Goal: Check status: Check status

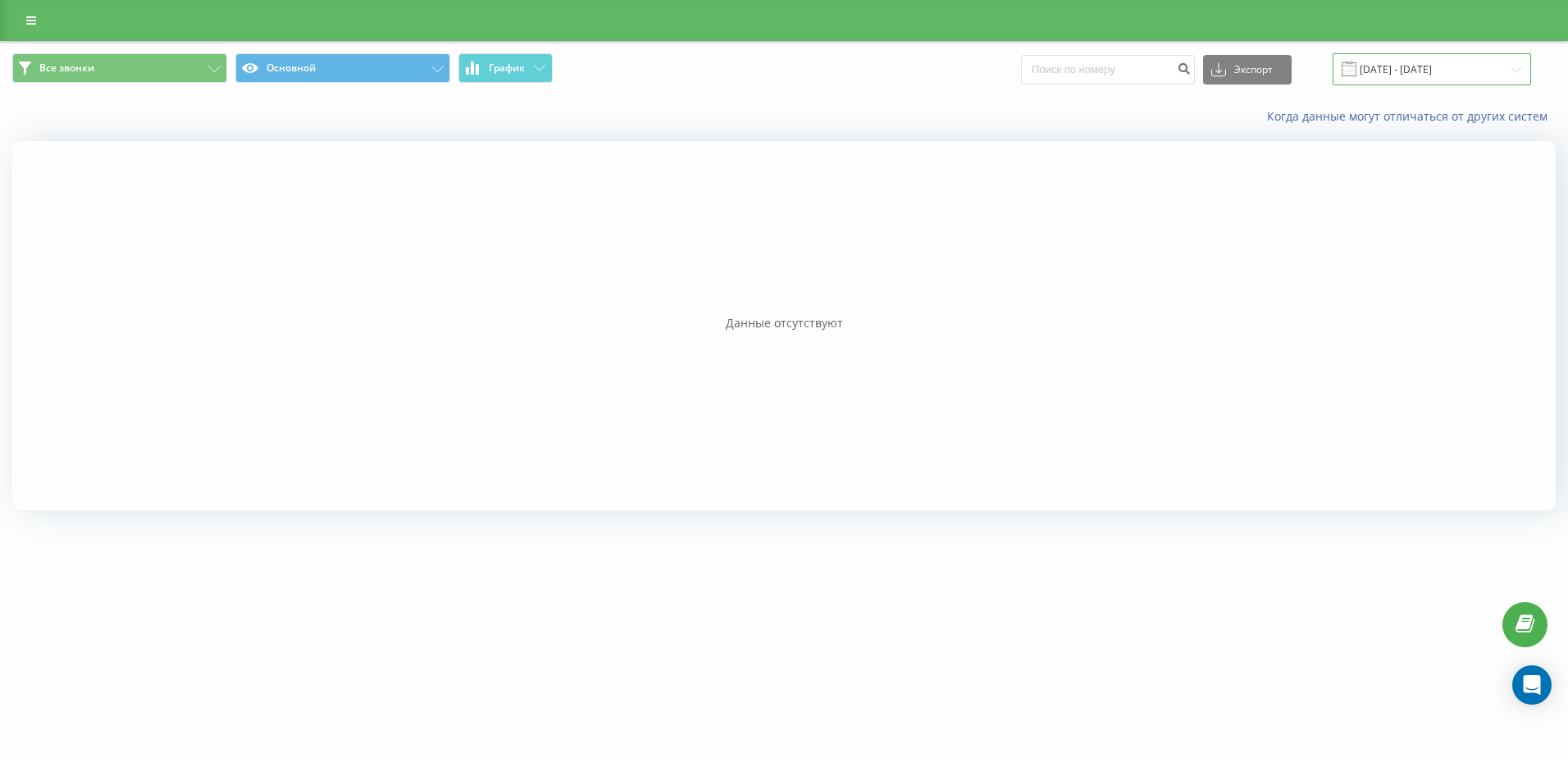
click at [1427, 66] on input "[DATE] - [DATE]" at bounding box center [1432, 69] width 199 height 32
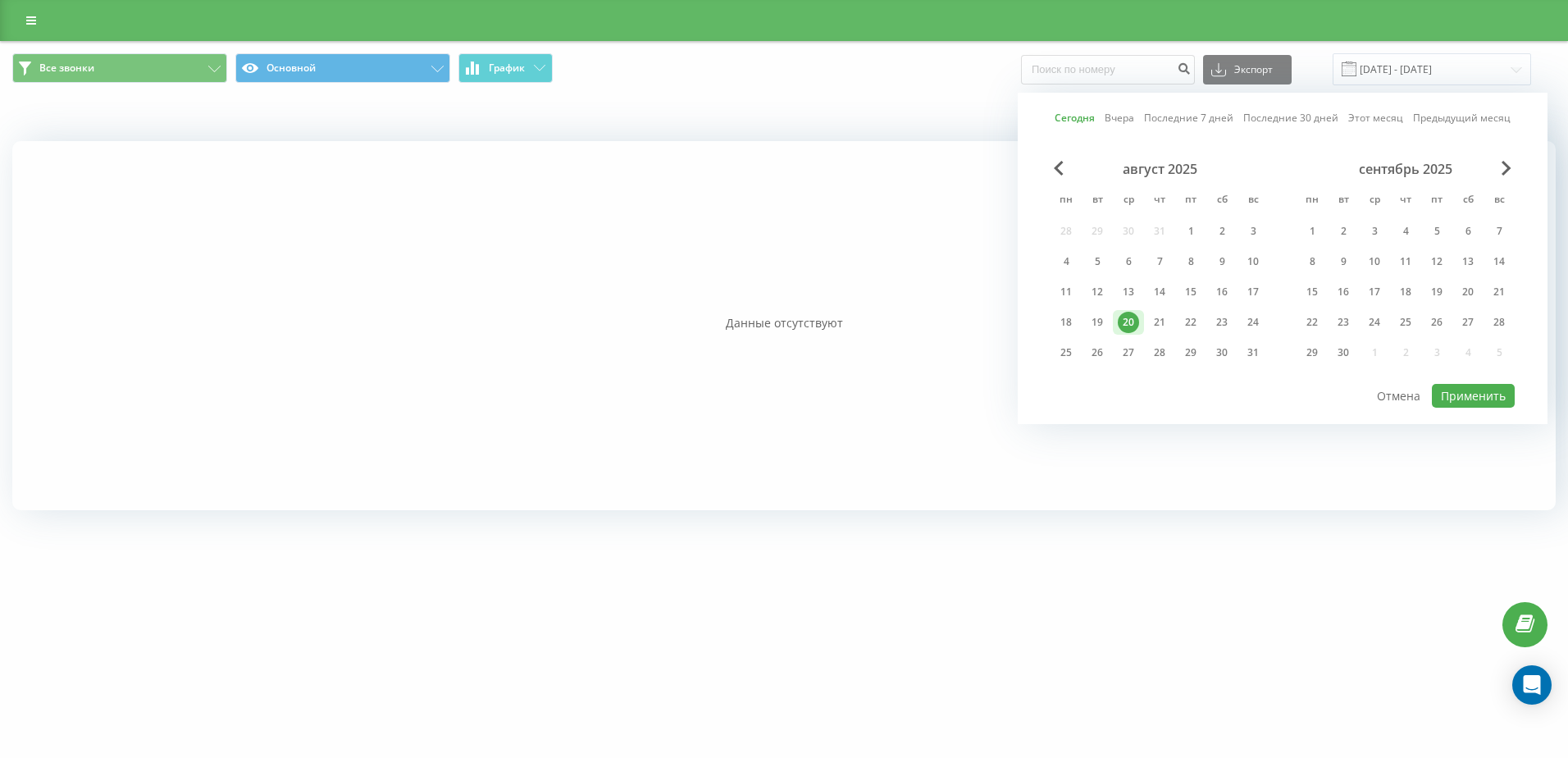
click at [1083, 118] on link "Сегодня" at bounding box center [1075, 118] width 40 height 15
click at [1482, 402] on button "Применить" at bounding box center [1473, 396] width 83 height 24
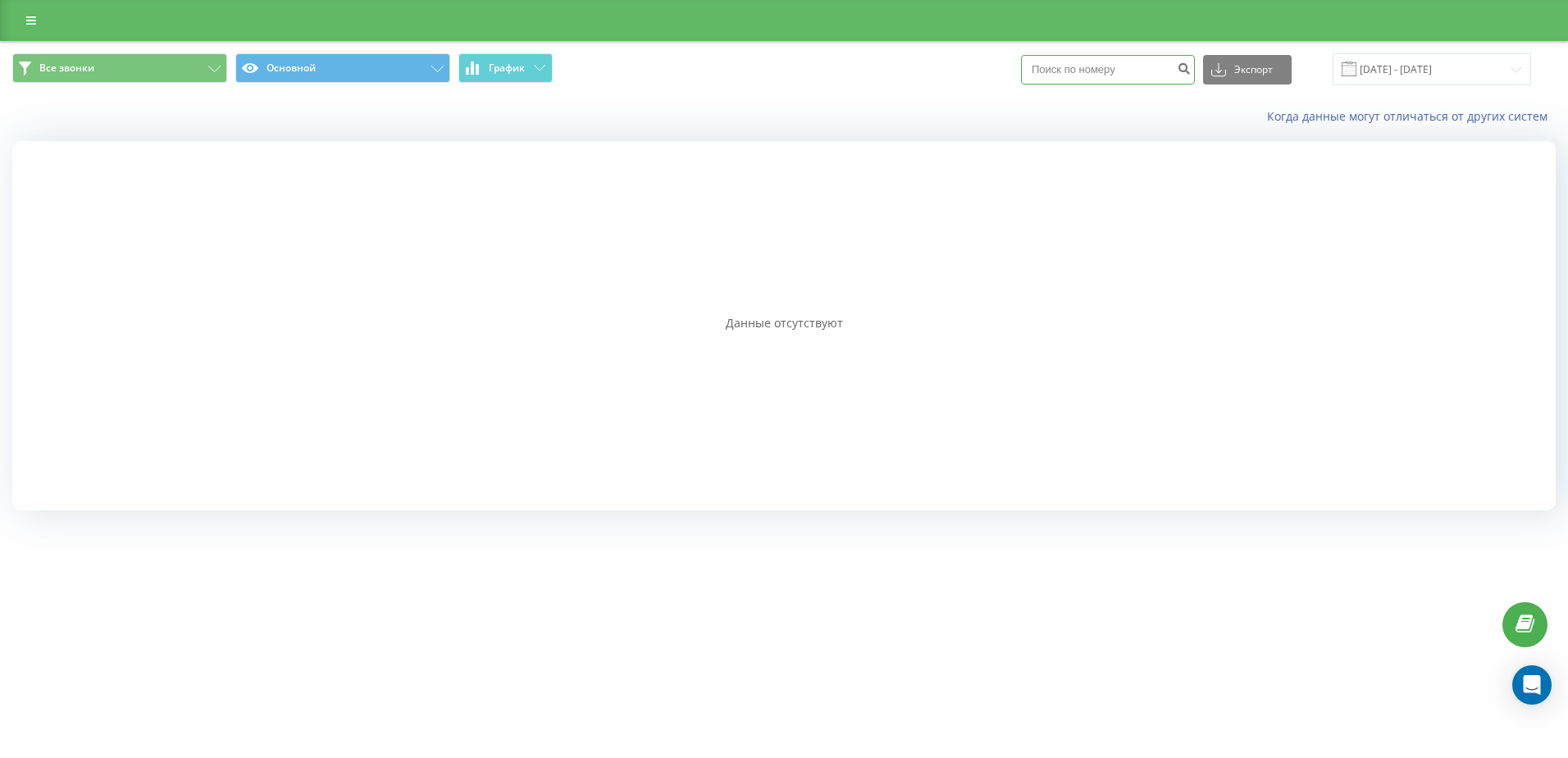
click at [1101, 68] on input at bounding box center [1108, 70] width 174 height 30
click at [296, 69] on button "Основной" at bounding box center [342, 68] width 215 height 30
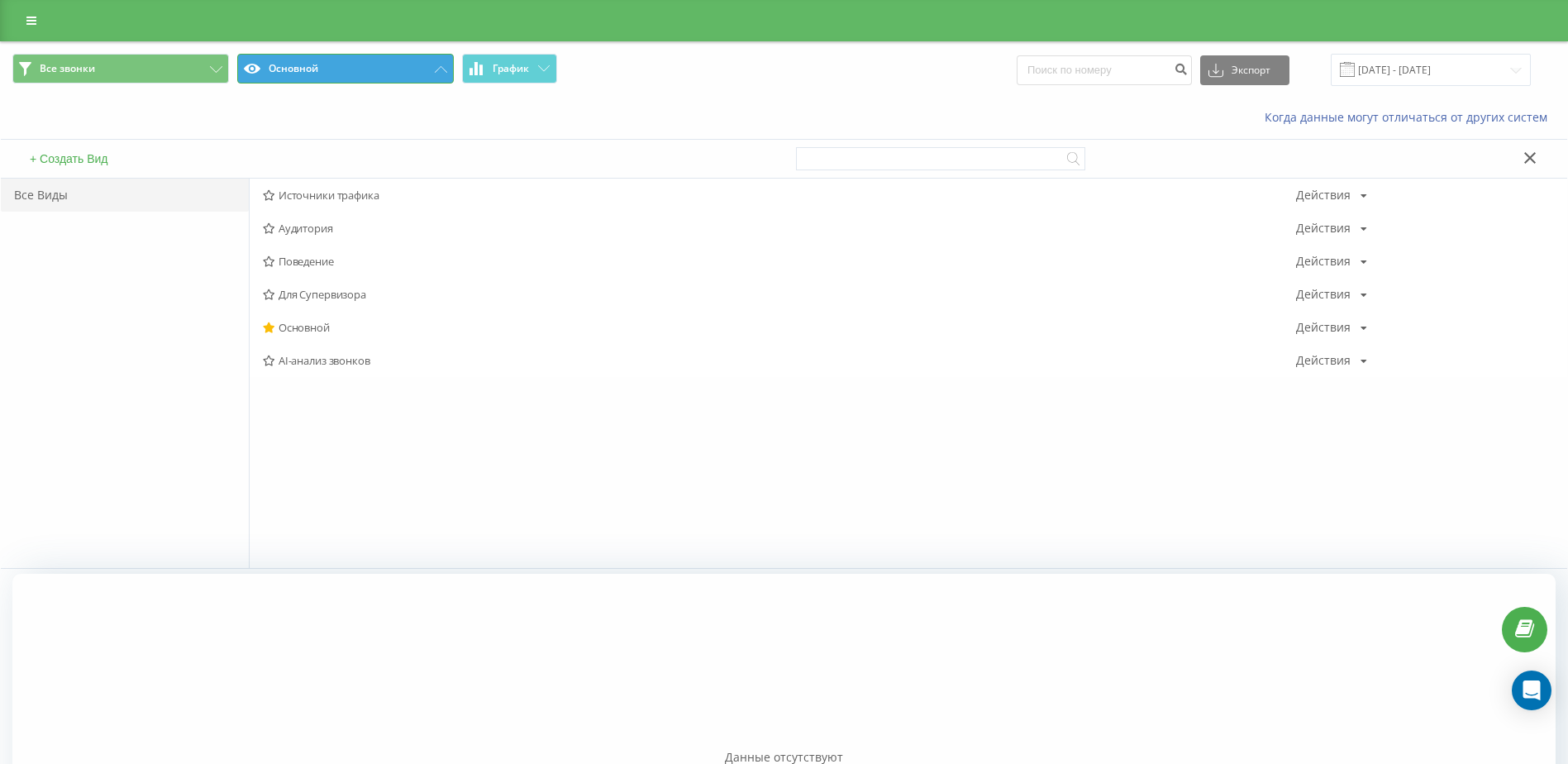
click at [299, 69] on button "Основной" at bounding box center [345, 68] width 217 height 30
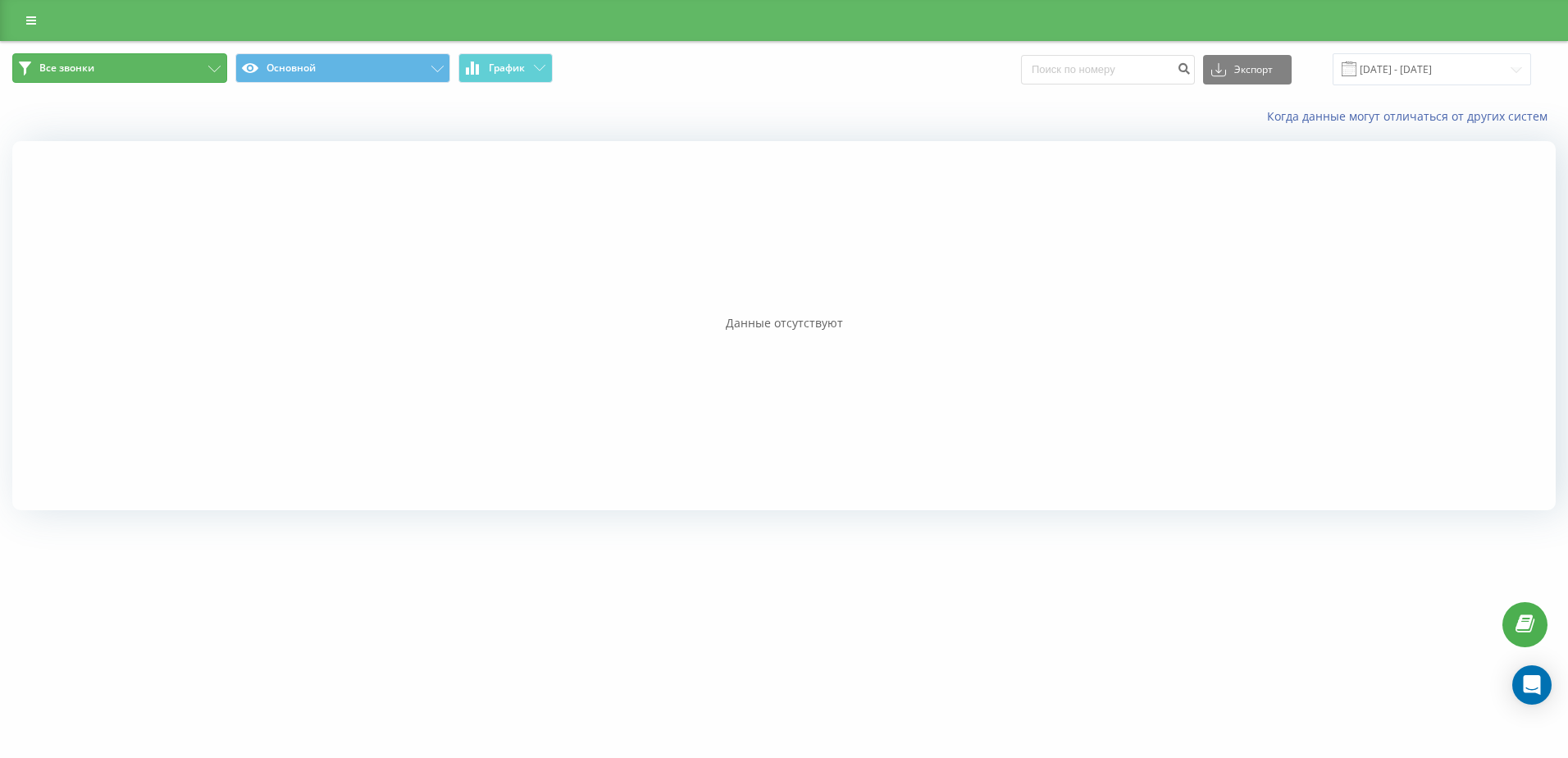
click at [172, 69] on button "Все звонки" at bounding box center [119, 68] width 215 height 30
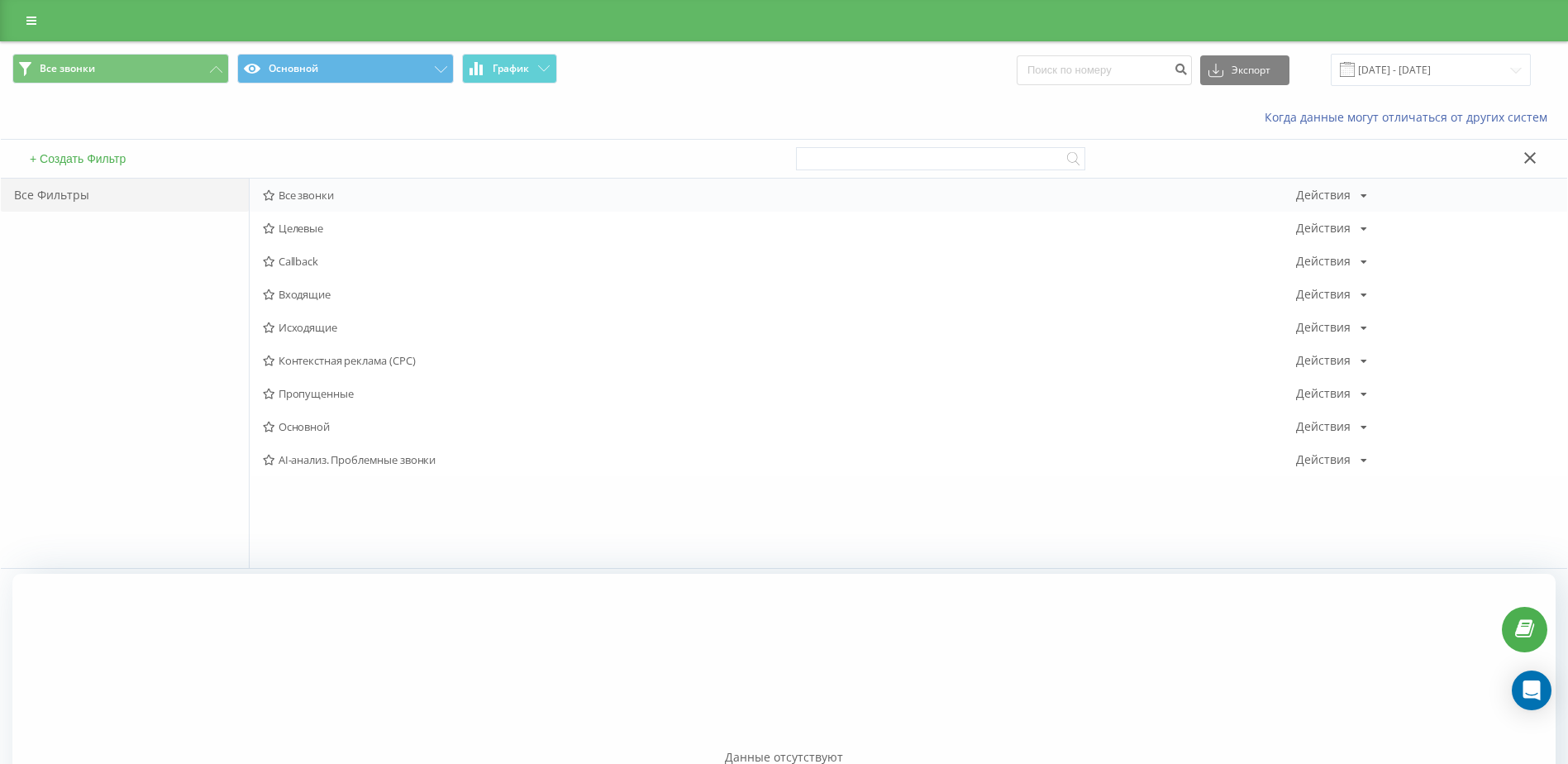
click at [281, 195] on span "Все звонки" at bounding box center [779, 196] width 1033 height 12
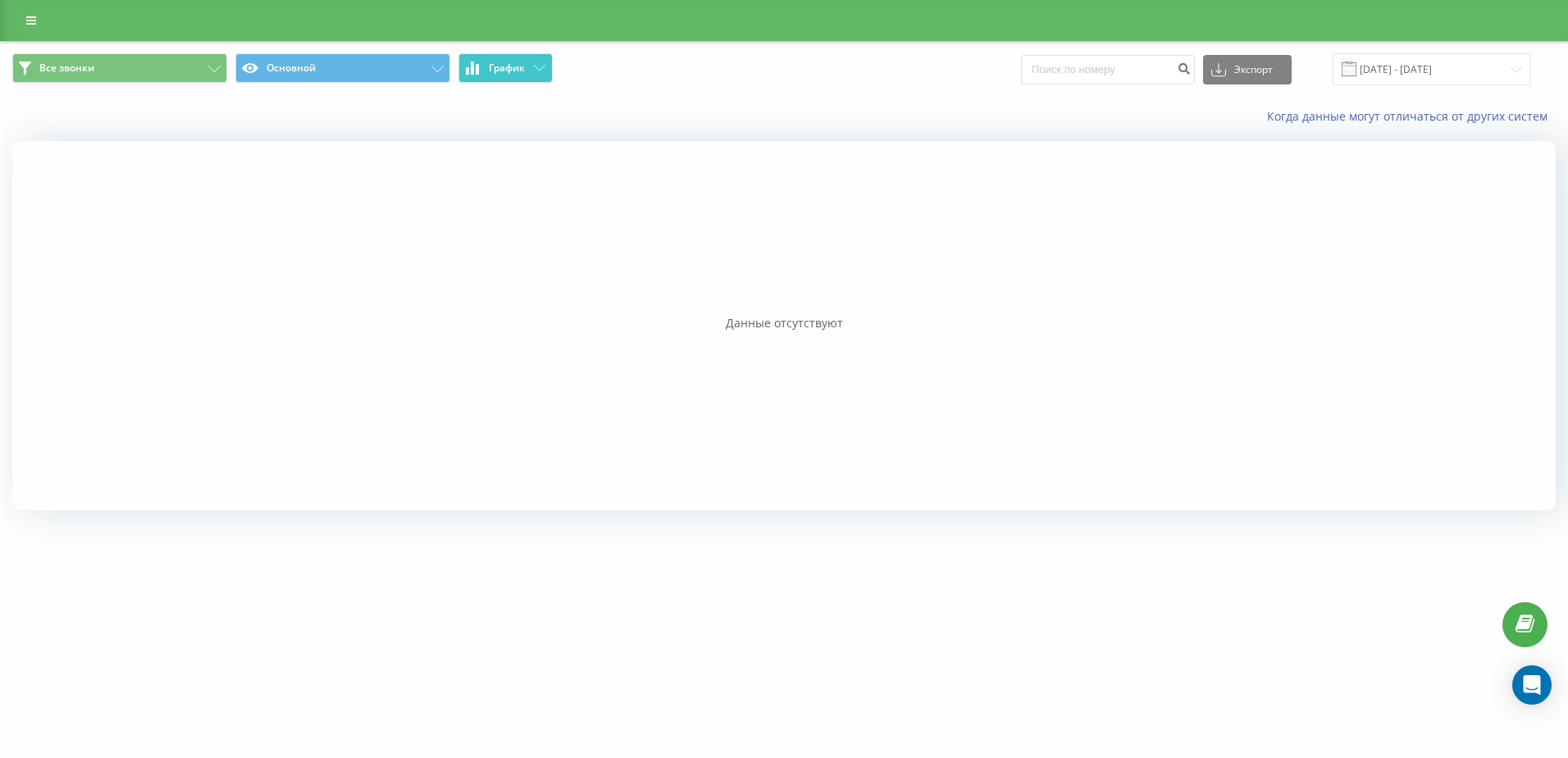
click at [505, 63] on span "График" at bounding box center [507, 68] width 36 height 11
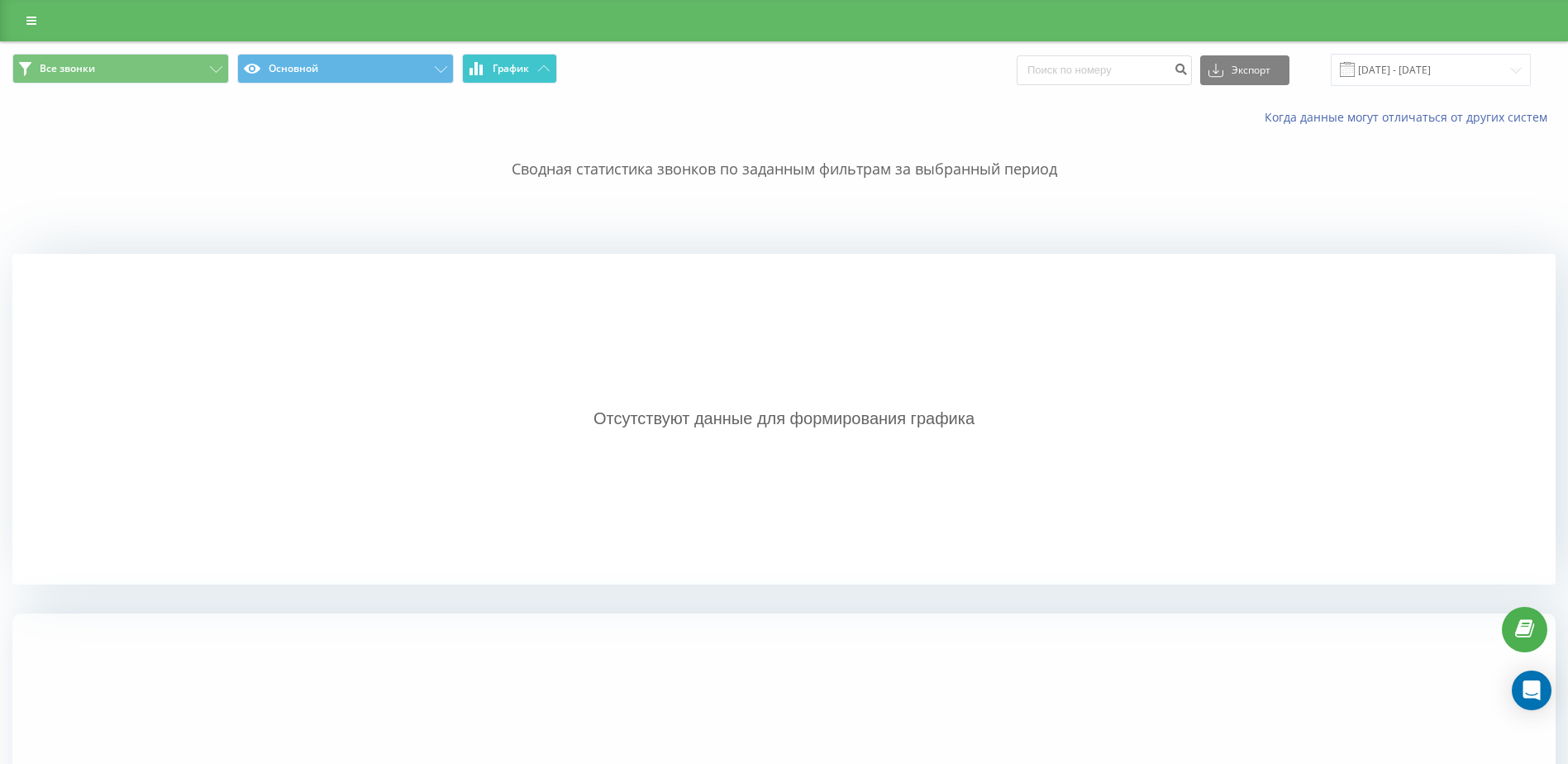
click at [509, 64] on span "График" at bounding box center [511, 68] width 37 height 12
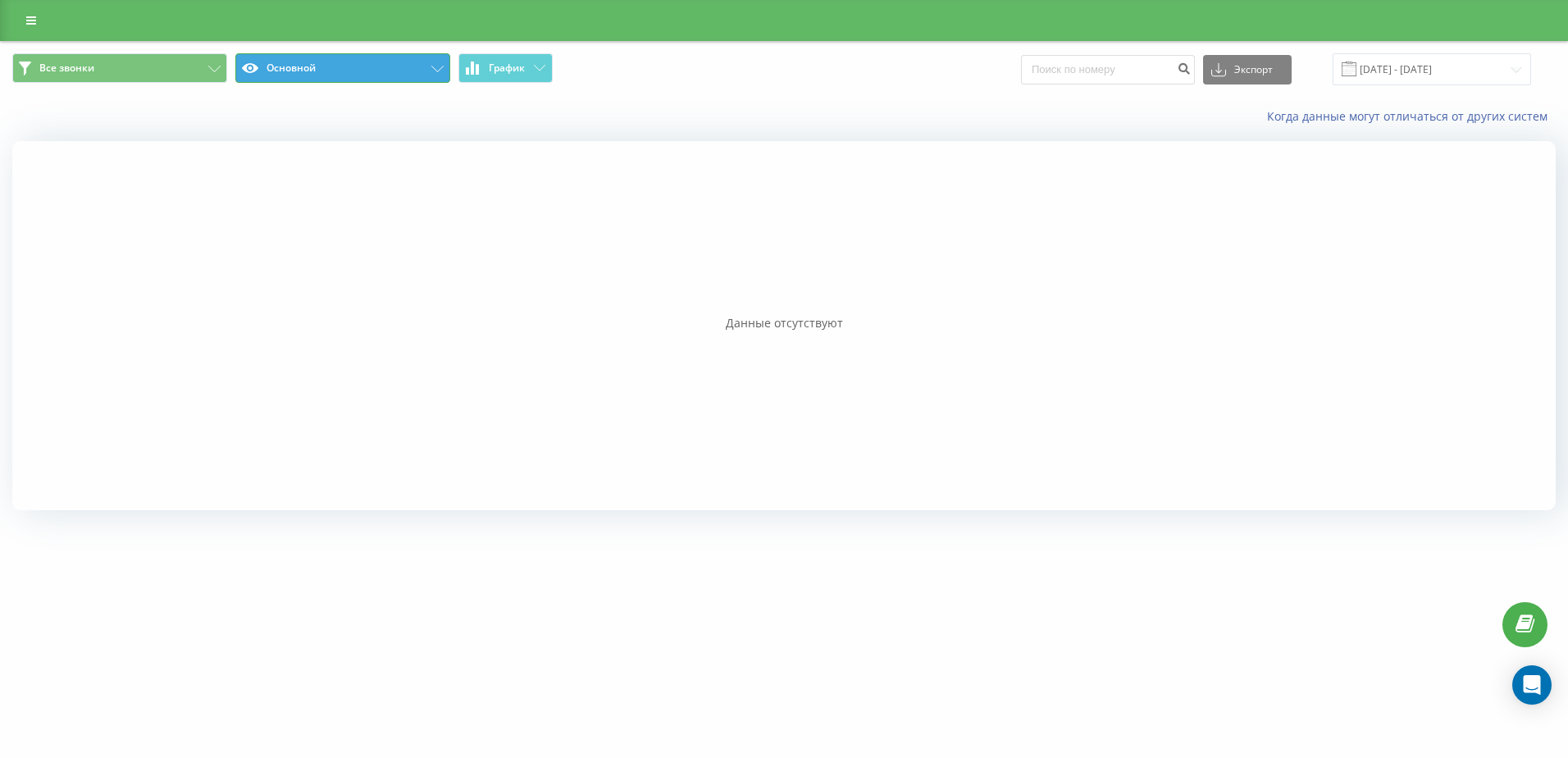
click at [335, 54] on button "Основной" at bounding box center [342, 68] width 215 height 30
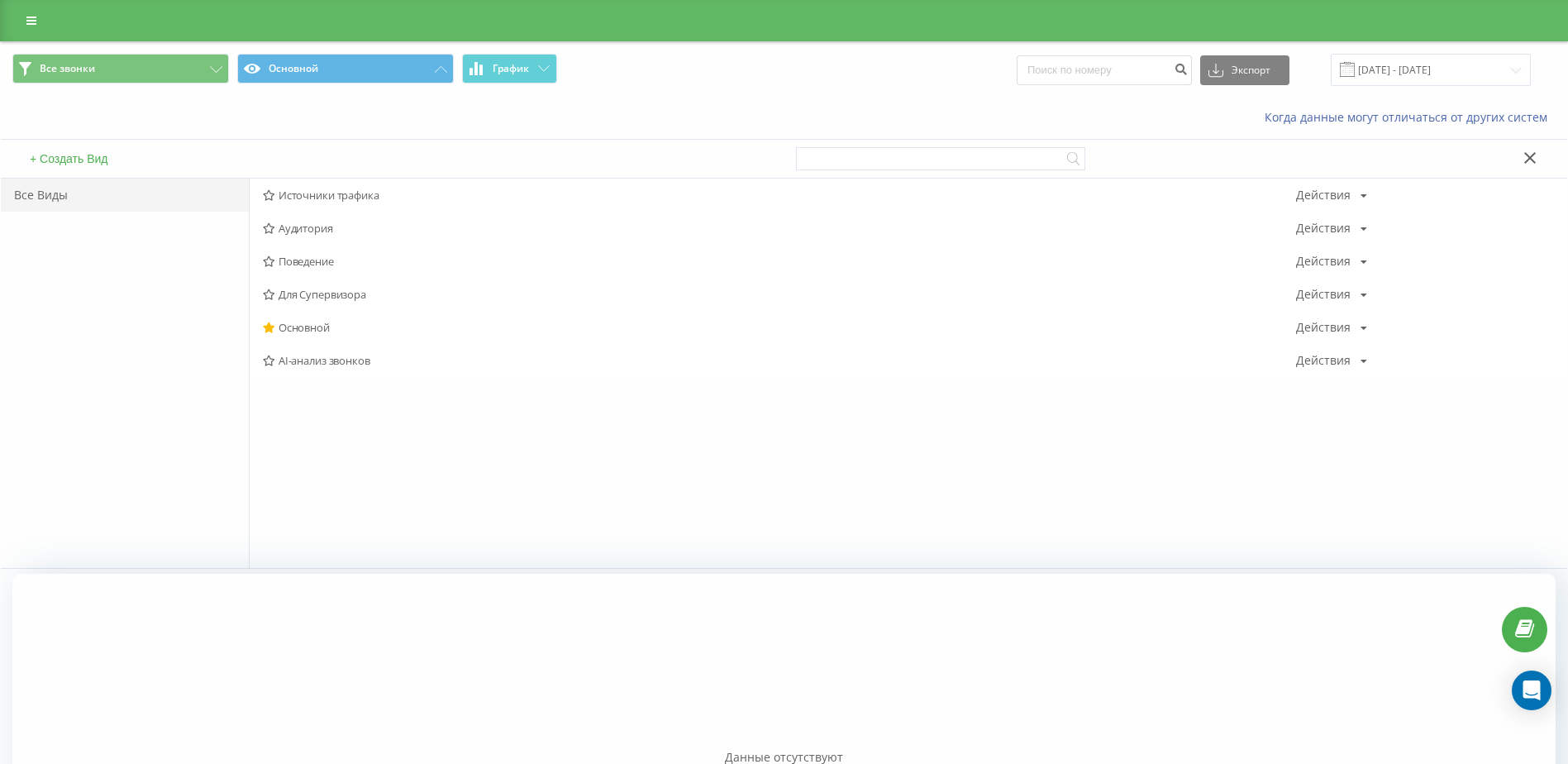
click at [310, 196] on span "Источники трафика" at bounding box center [779, 196] width 1033 height 12
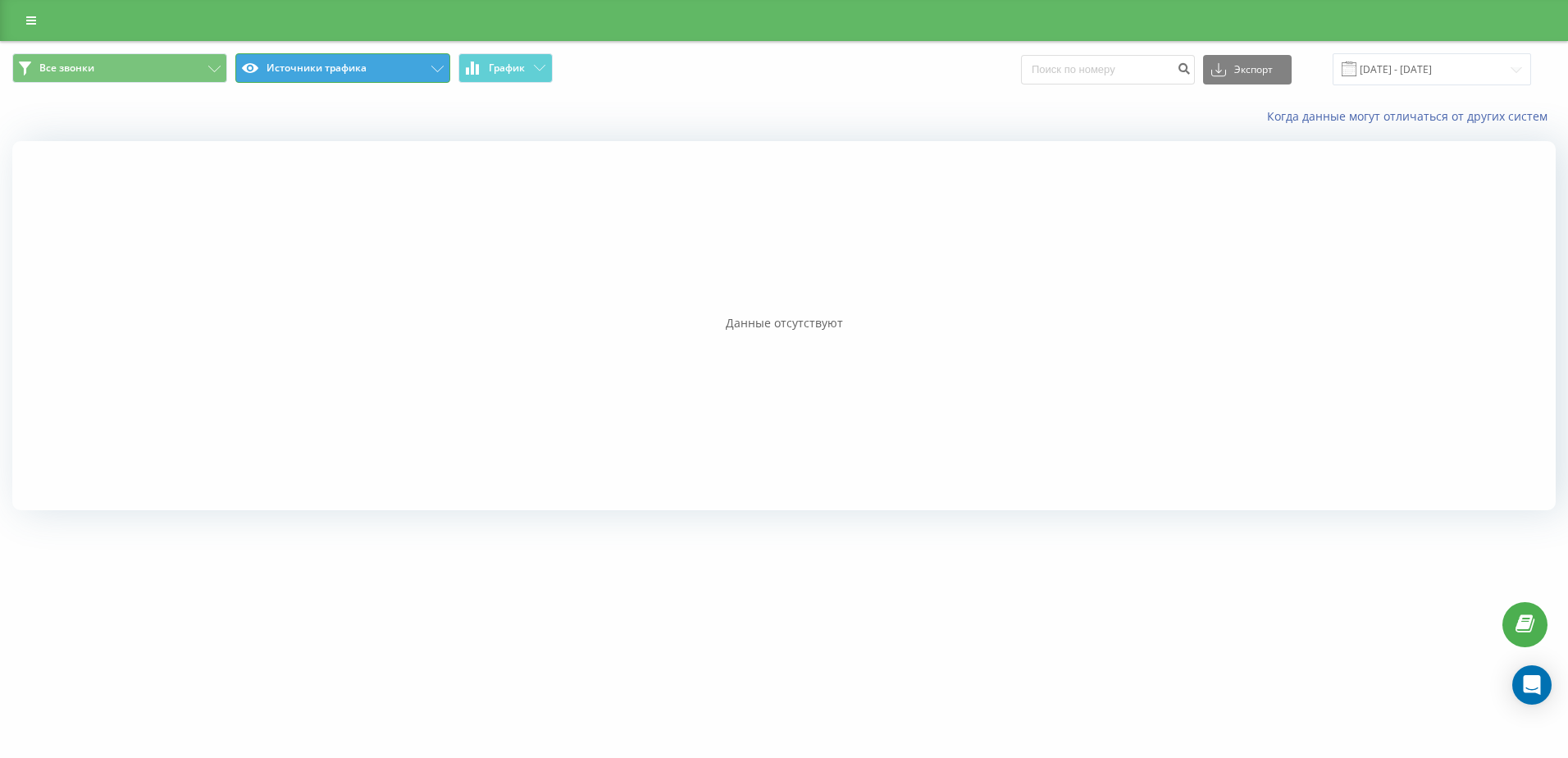
click at [337, 76] on button "Источники трафика" at bounding box center [342, 68] width 215 height 30
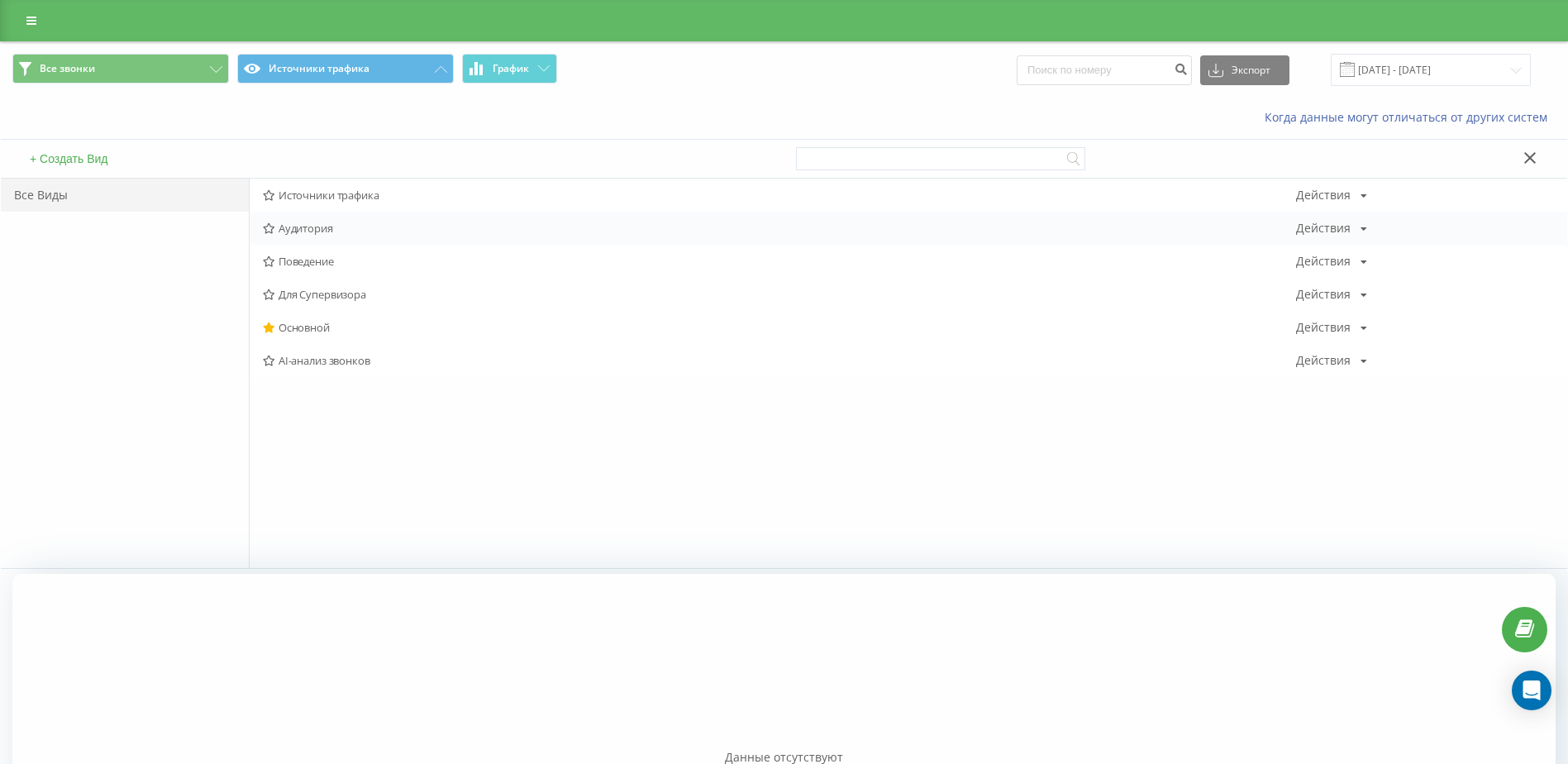
click at [312, 232] on span "Аудитория" at bounding box center [779, 228] width 1033 height 12
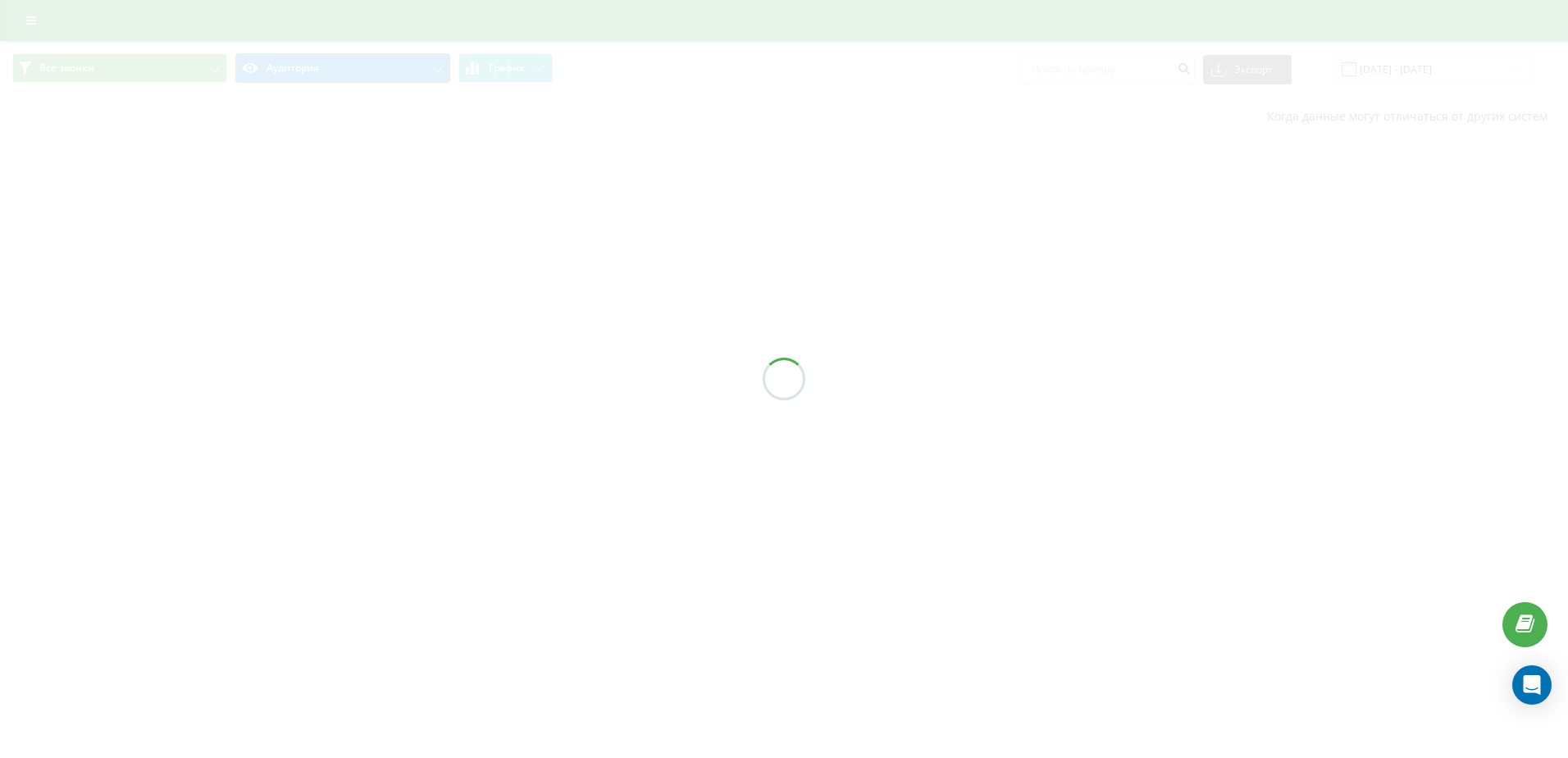
click at [325, 76] on button "Аудитория" at bounding box center [342, 68] width 215 height 30
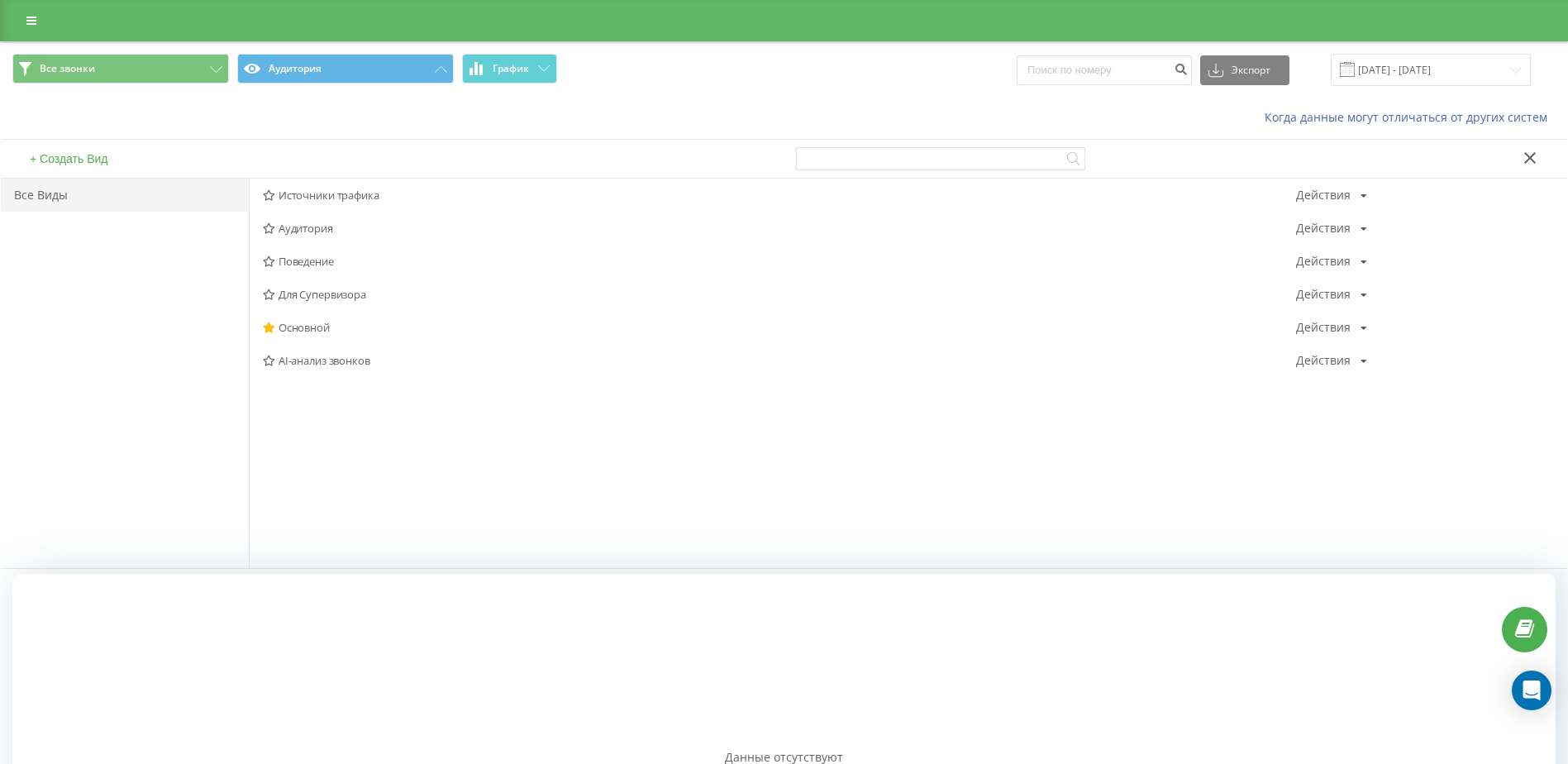
click at [298, 324] on span "Основной" at bounding box center [779, 328] width 1033 height 12
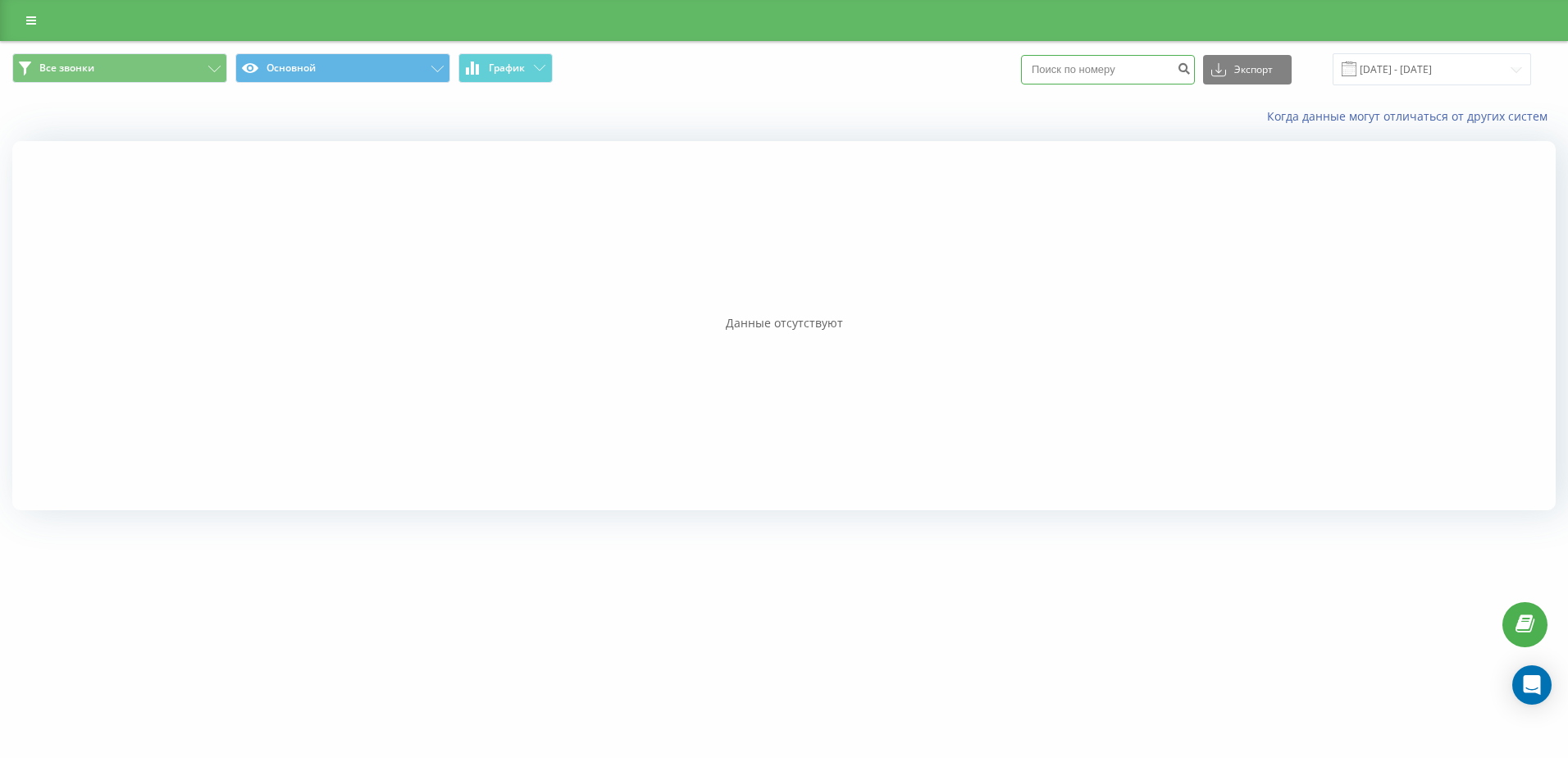
click at [1149, 65] on input at bounding box center [1108, 70] width 174 height 30
click at [75, 64] on span "Все звонки" at bounding box center [67, 68] width 55 height 13
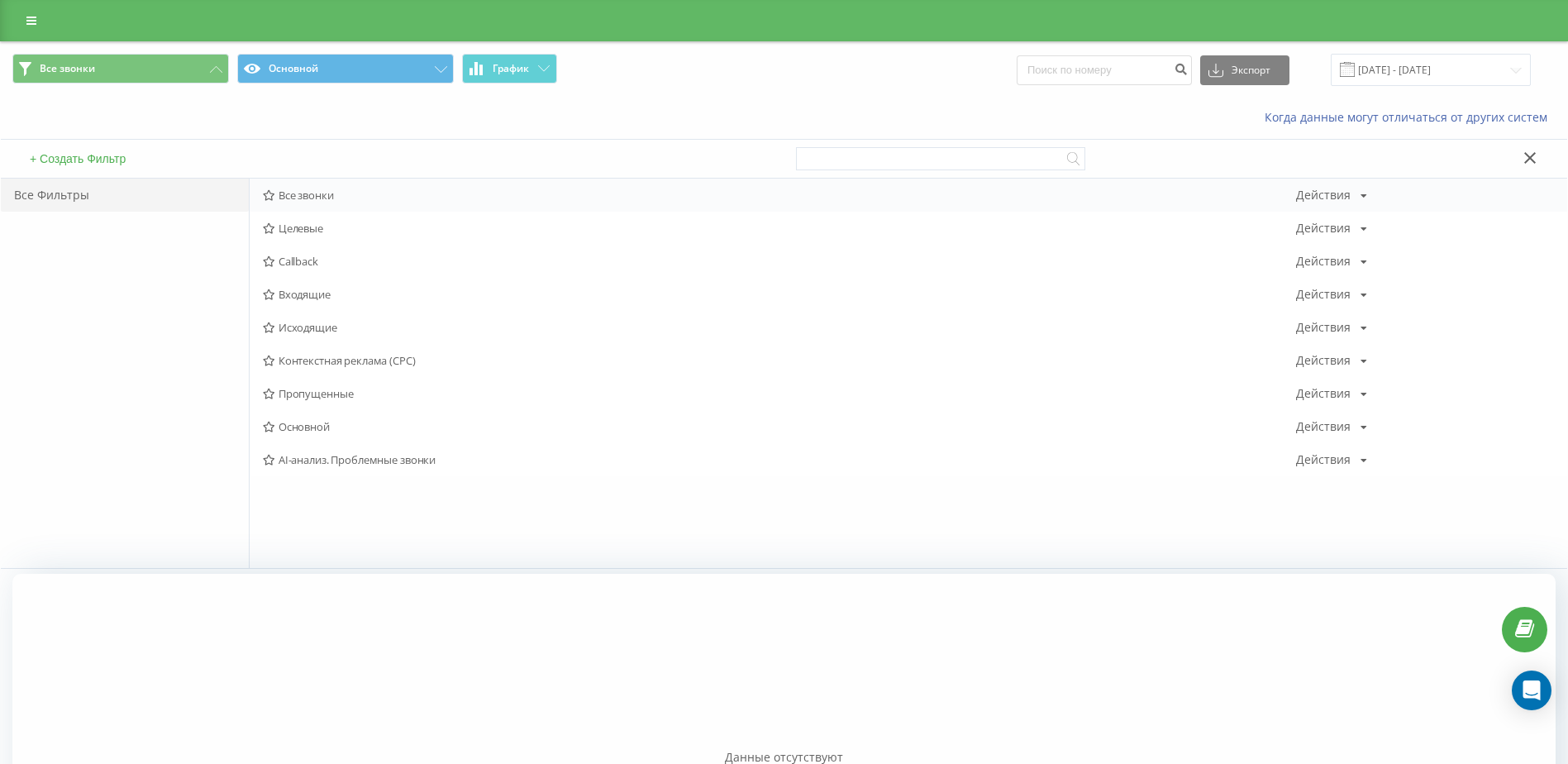
click at [318, 190] on span "Все звонки" at bounding box center [779, 196] width 1033 height 12
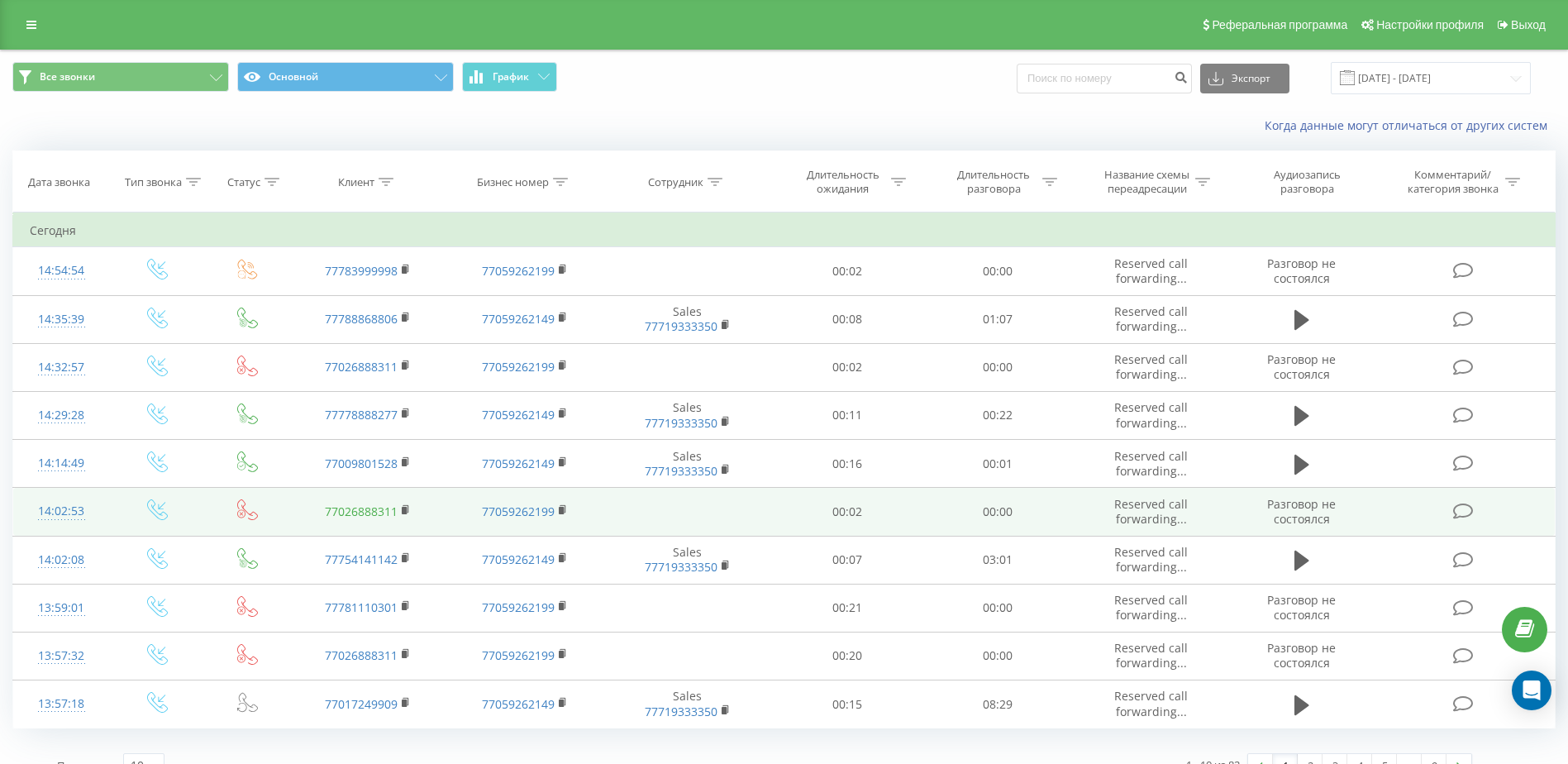
scroll to position [26, 0]
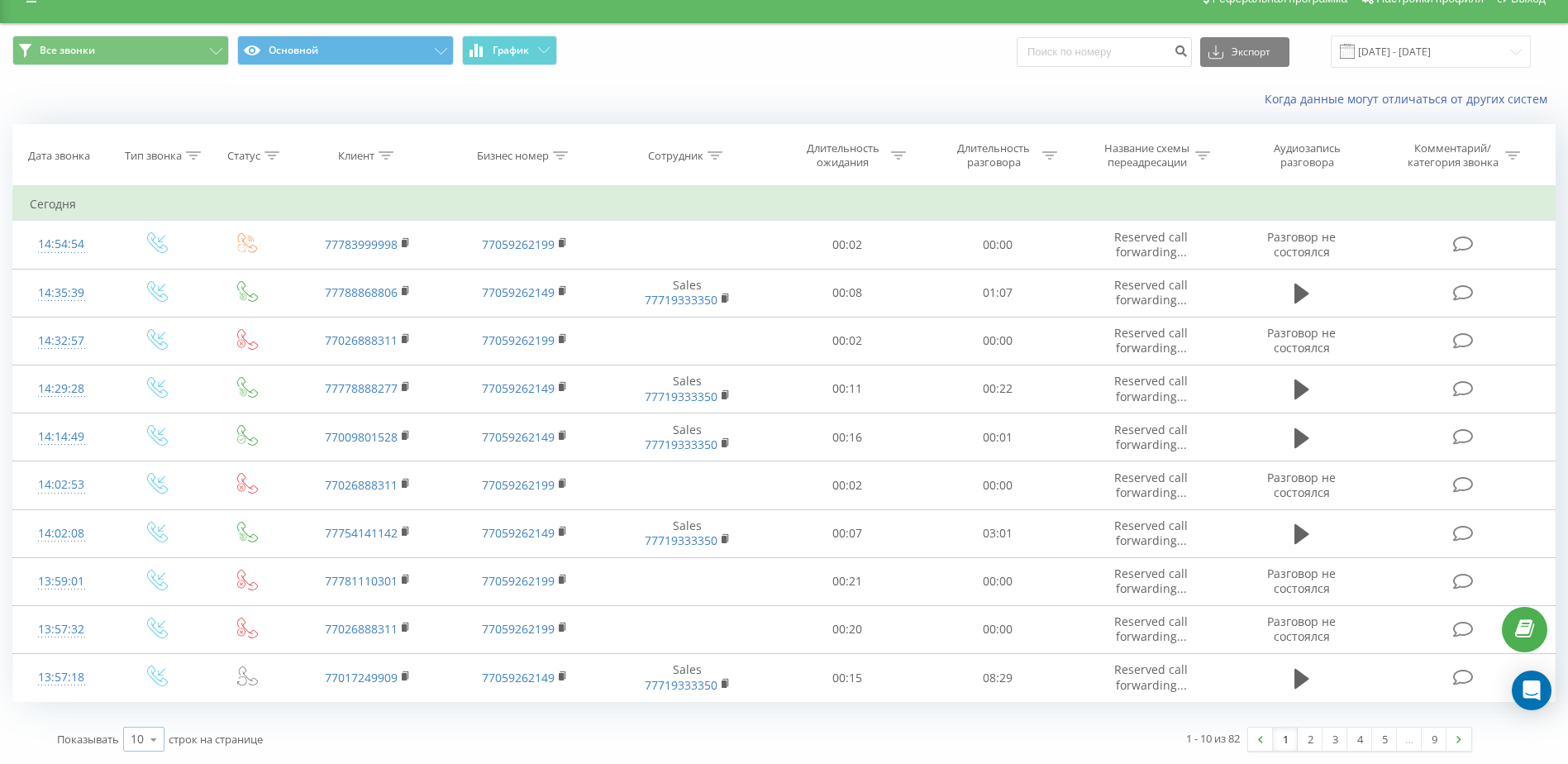
click at [151, 742] on icon at bounding box center [154, 739] width 25 height 32
click at [143, 711] on span "100" at bounding box center [141, 716] width 20 height 15
